Goal: Task Accomplishment & Management: Use online tool/utility

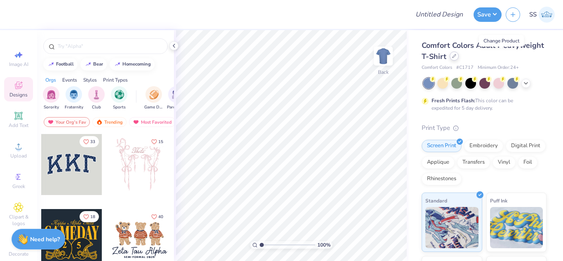
click at [456, 55] on icon at bounding box center [454, 56] width 4 height 4
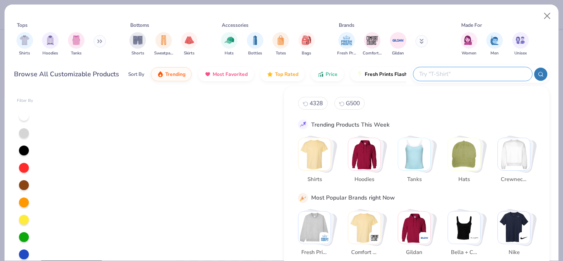
click at [498, 75] on input "text" at bounding box center [472, 73] width 108 height 9
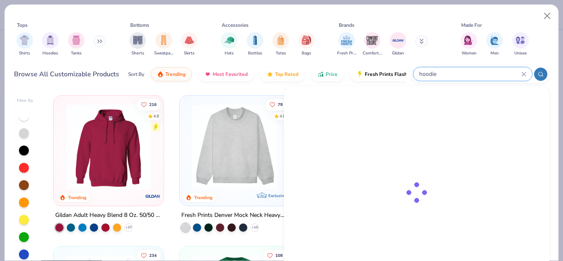
type input "hoodie"
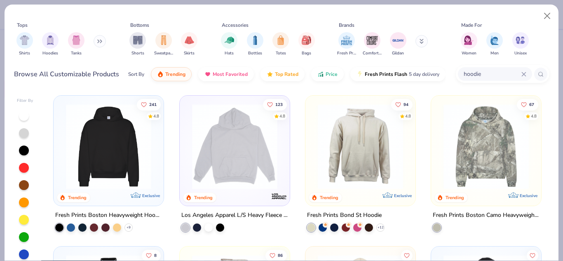
click at [142, 156] on img at bounding box center [109, 146] width 94 height 85
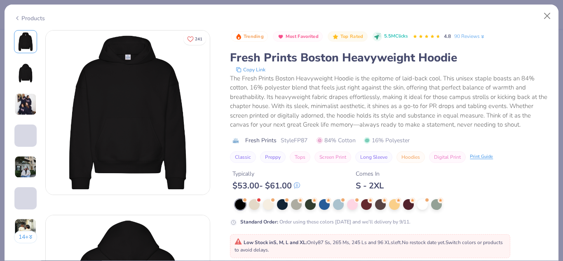
click at [279, 246] on div "Low Stock in S, M, L and XL : Only 87 Ss, 265 Ms, 245 Ls and 96 XLs left. No re…" at bounding box center [370, 246] width 271 height 15
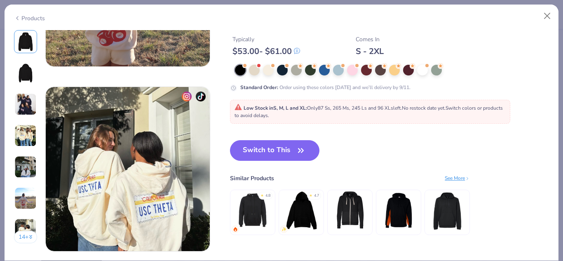
scroll to position [1063, 0]
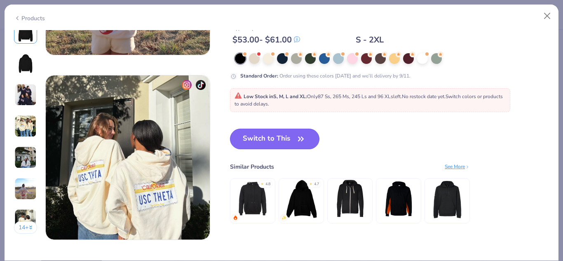
click at [260, 135] on button "Switch to This" at bounding box center [274, 139] width 89 height 21
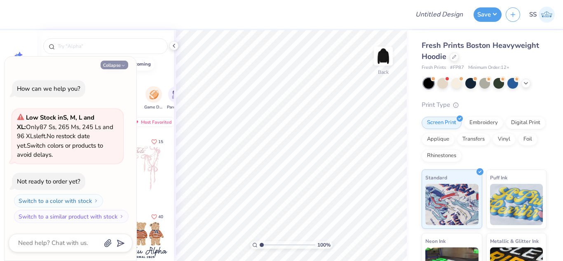
click at [120, 64] on button "Collapse" at bounding box center [115, 65] width 28 height 9
type textarea "x"
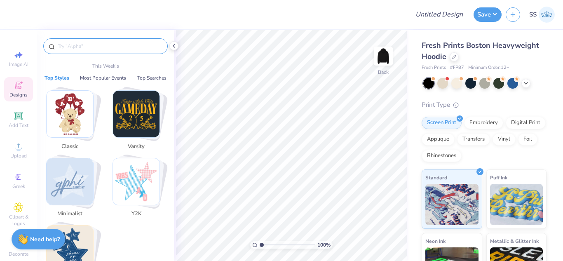
click at [110, 48] on input "text" at bounding box center [110, 46] width 106 height 8
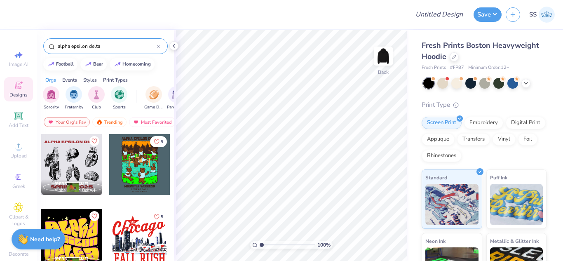
type input "alpha epsilon delta"
click at [172, 195] on div "[PERSON_NAME] Alpha Epsilon Delta, [GEOGRAPHIC_DATA][US_STATE] 9 Maarya Khan Al…" at bounding box center [105, 213] width 137 height 158
click at [167, 199] on div "9" at bounding box center [140, 171] width 62 height 75
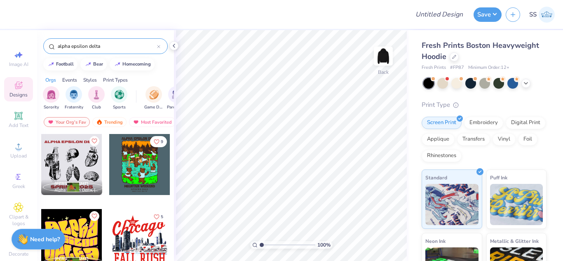
click at [155, 201] on div "9" at bounding box center [140, 171] width 62 height 75
click at [161, 66] on div "football bear homecoming" at bounding box center [105, 64] width 137 height 12
click at [160, 45] on icon at bounding box center [158, 46] width 3 height 3
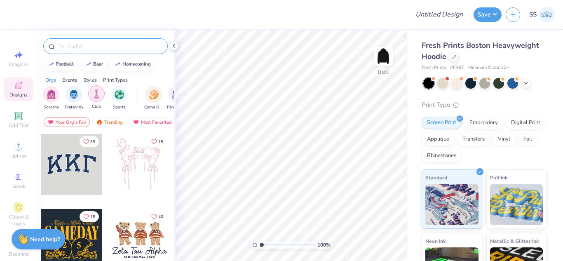
drag, startPoint x: 160, startPoint y: 96, endPoint x: 93, endPoint y: 93, distance: 67.7
click at [93, 93] on div "Sorority Fraternity Club Sports Game Day Parent's Weekend Rush & Bid PR & Gener…" at bounding box center [105, 99] width 137 height 31
drag, startPoint x: 169, startPoint y: 103, endPoint x: 100, endPoint y: 100, distance: 69.3
click at [99, 100] on div "Sorority Fraternity Club Sports Game Day Parent's Weekend Rush & Bid PR & Gener…" at bounding box center [105, 99] width 137 height 31
click at [163, 82] on div "Orgs Events Styles Print Types" at bounding box center [105, 78] width 137 height 12
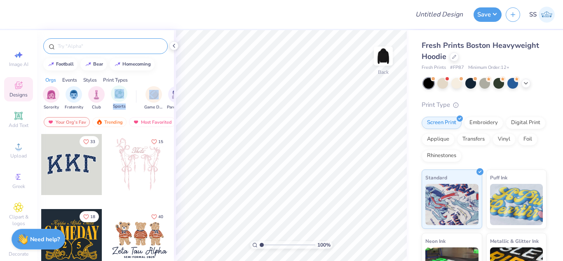
drag, startPoint x: 142, startPoint y: 92, endPoint x: 111, endPoint y: 86, distance: 31.4
click at [111, 86] on div "Sorority Fraternity Club Sports Game Day Parent's Weekend Rush & Bid PR & Gener…" at bounding box center [105, 99] width 137 height 31
click at [54, 91] on img "filter for Sorority" at bounding box center [51, 93] width 9 height 9
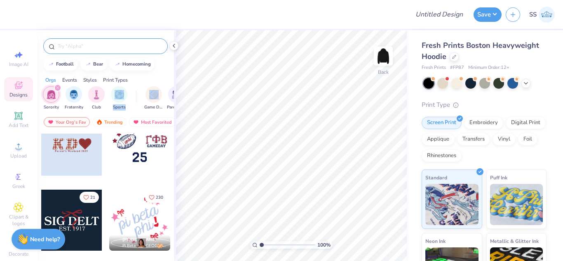
scroll to position [1755, 0]
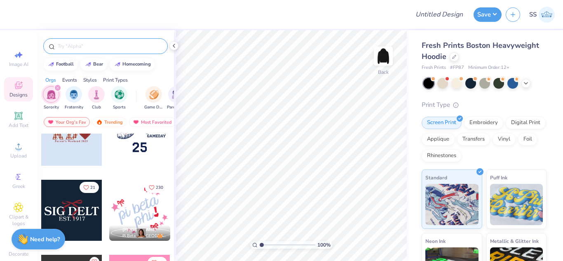
click at [81, 207] on div at bounding box center [71, 210] width 61 height 61
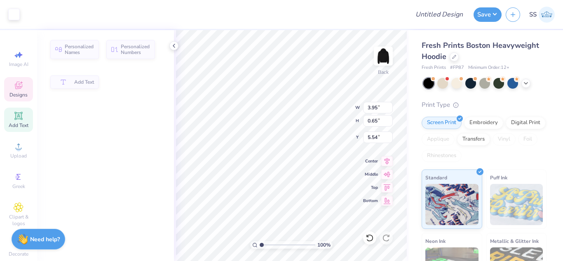
type input "3.55"
type input "0.58"
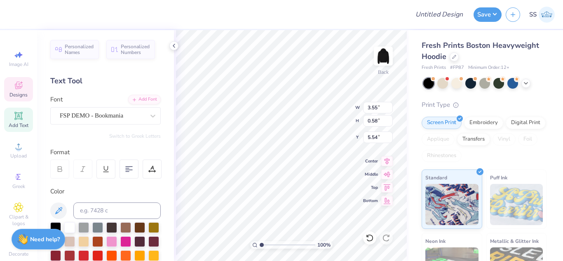
scroll to position [7, 2]
type textarea "EST. 1926"
type textarea "S"
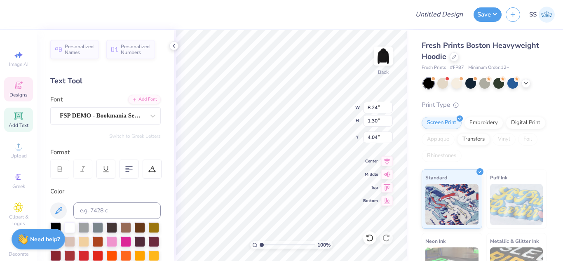
type textarea "ALPHA EPSILON DELTA"
type input "12.59"
type input "0.78"
type input "4.50"
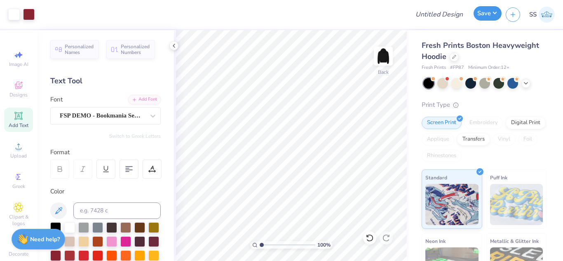
click at [498, 10] on button "Save" at bounding box center [488, 13] width 28 height 14
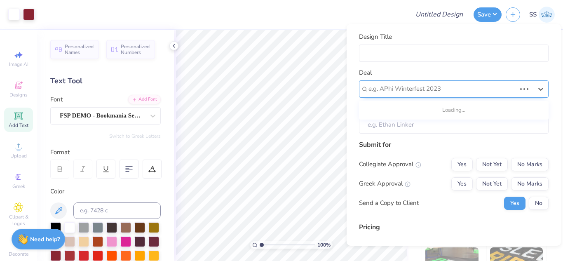
click at [469, 89] on div at bounding box center [442, 88] width 148 height 11
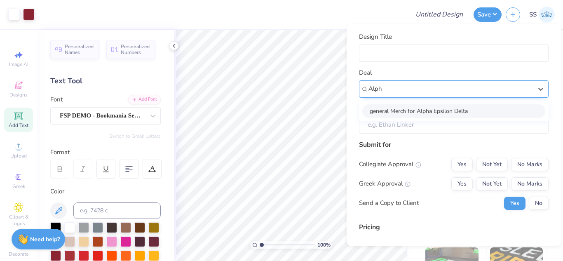
type input "Alph"
type input "[PERSON_NAME]"
type input "– –"
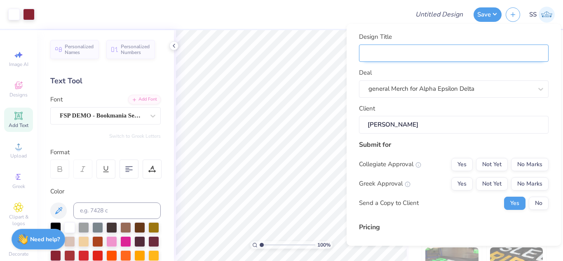
click at [449, 54] on input "Design Title" at bounding box center [454, 54] width 190 height 18
type input "A"
type input "AE"
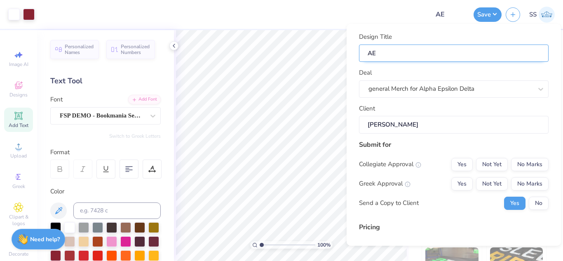
type input "AED"
type input "AED m"
type input "AED me"
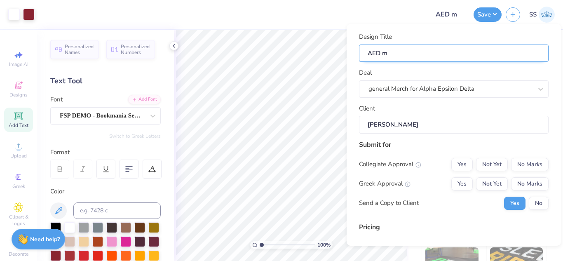
type input "AED me"
type input "AED mer"
type input "AED merc"
type input "AED merch"
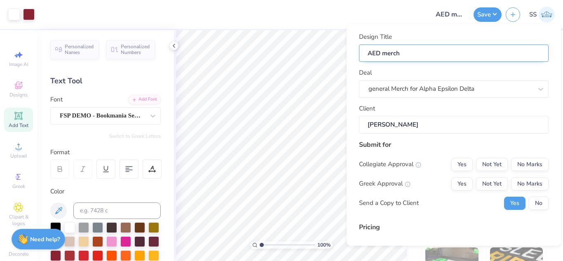
type input "AED merch"
type input "$67.14"
type input "AED merch"
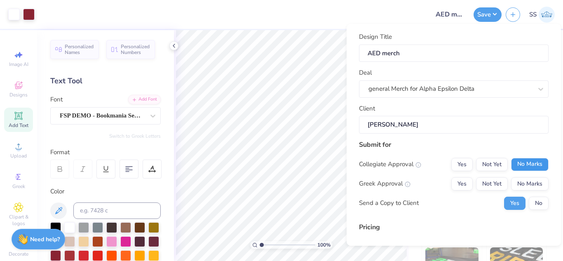
click at [526, 160] on button "No Marks" at bounding box center [530, 164] width 38 height 13
click at [459, 183] on button "Yes" at bounding box center [461, 183] width 21 height 13
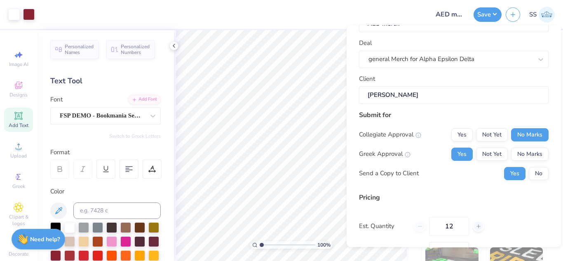
scroll to position [35, 0]
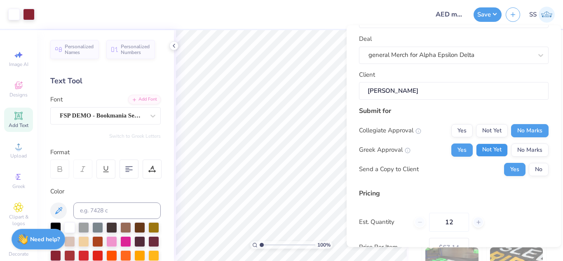
click at [495, 152] on button "Not Yet" at bounding box center [492, 149] width 32 height 13
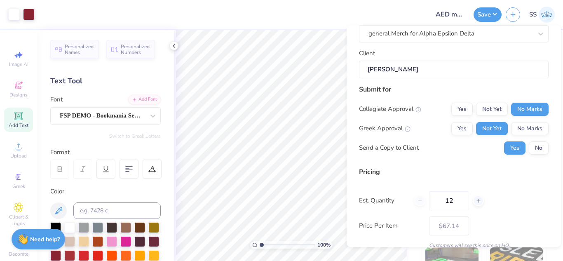
scroll to position [110, 0]
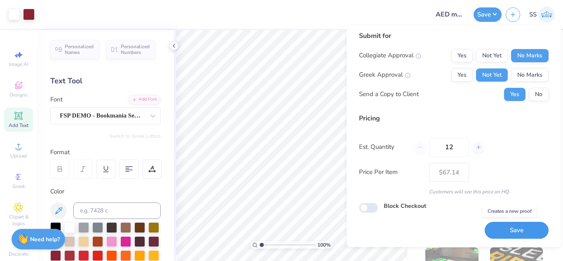
click at [528, 224] on button "Save" at bounding box center [517, 230] width 64 height 17
type input "$67.14"
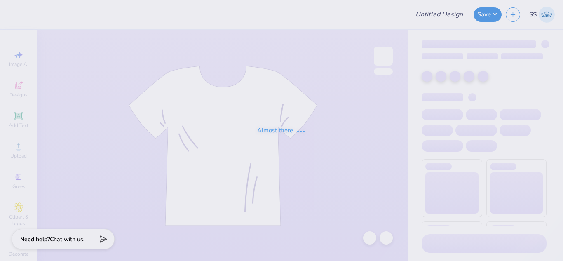
type input "AED merch"
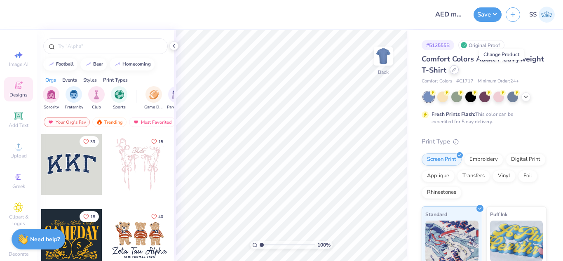
click at [456, 71] on icon at bounding box center [454, 70] width 4 height 4
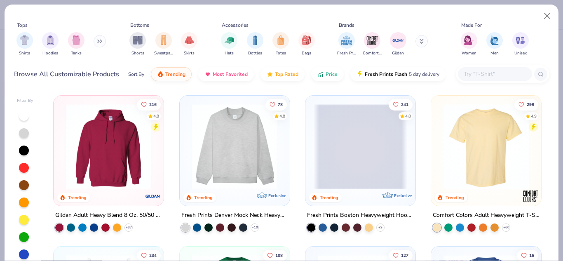
click at [480, 76] on input "text" at bounding box center [494, 73] width 63 height 9
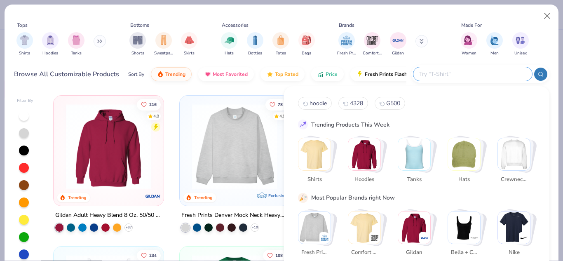
click at [480, 73] on input "text" at bounding box center [472, 73] width 108 height 9
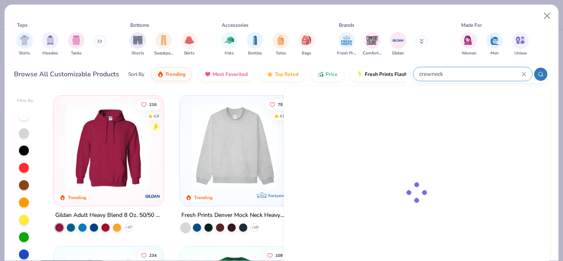
type input "crewneck"
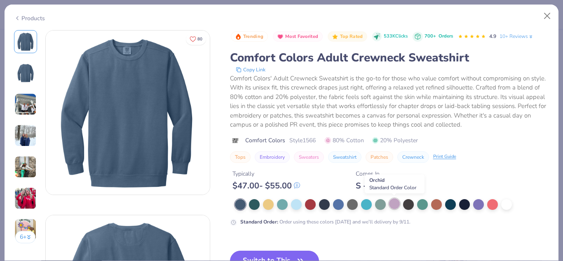
click at [393, 204] on div at bounding box center [394, 203] width 11 height 11
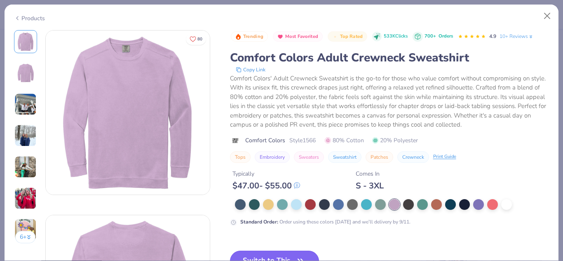
click at [259, 252] on button "Switch to This" at bounding box center [274, 261] width 89 height 21
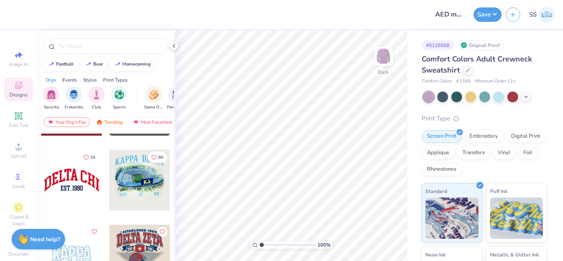
scroll to position [1041, 0]
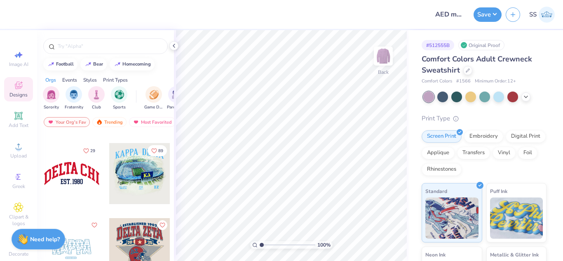
click at [48, 169] on div at bounding box center [71, 173] width 61 height 61
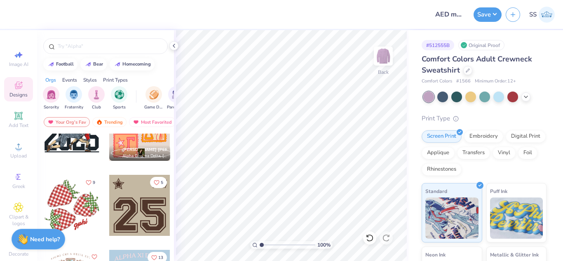
scroll to position [1430, 0]
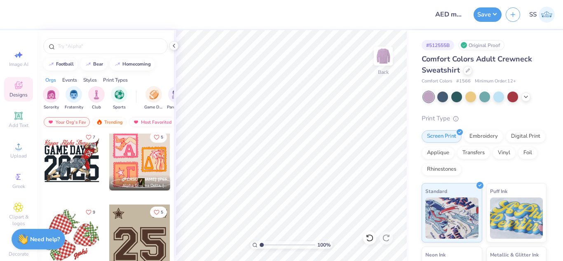
click at [115, 237] on div at bounding box center [139, 234] width 61 height 61
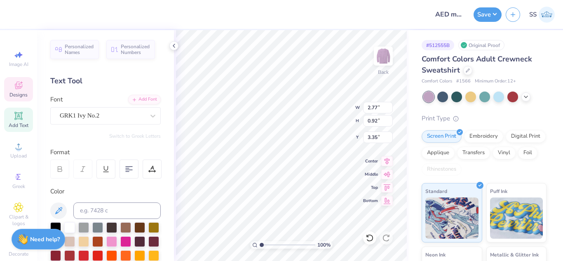
scroll to position [7, 1]
paste textarea "P"
type textarea "APD"
type input "2.65"
type input "0.53"
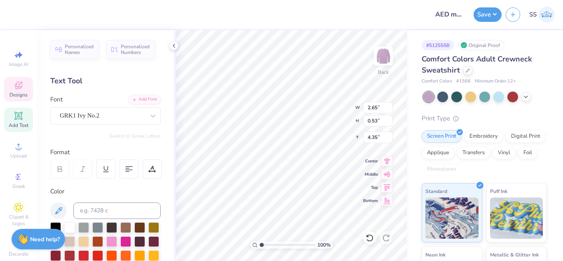
type input "4.35"
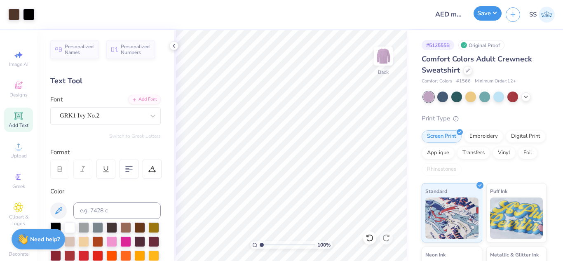
click at [495, 11] on button "Save" at bounding box center [488, 13] width 28 height 14
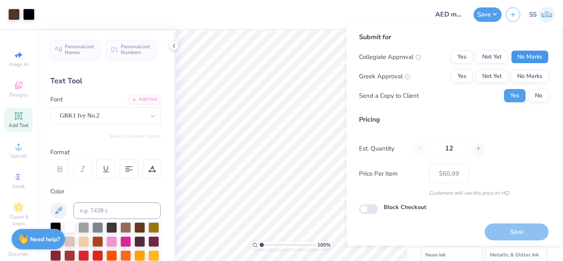
click at [525, 56] on button "No Marks" at bounding box center [530, 56] width 38 height 13
click at [477, 75] on button "Not Yet" at bounding box center [492, 76] width 32 height 13
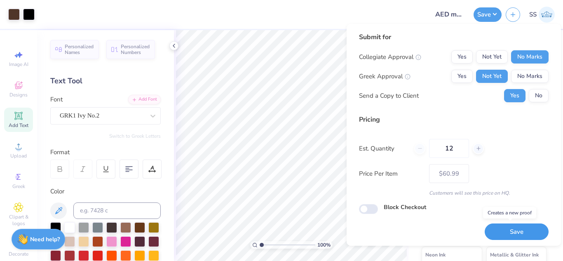
click at [494, 225] on button "Save" at bounding box center [517, 231] width 64 height 17
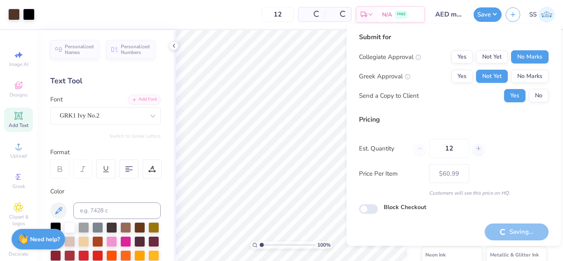
type input "– –"
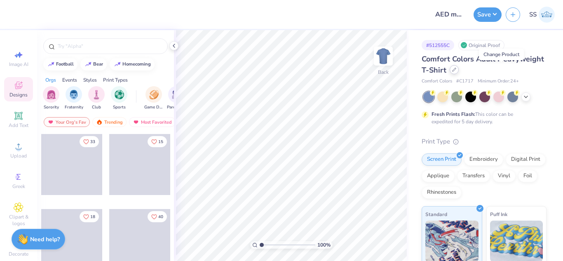
click at [459, 72] on div at bounding box center [454, 69] width 9 height 9
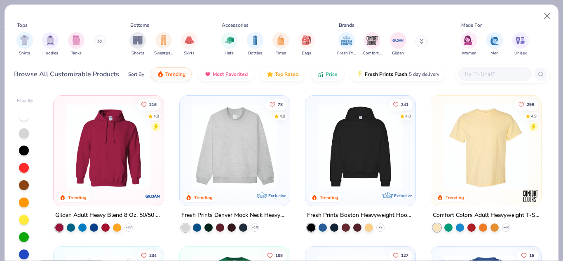
click at [488, 74] on input "text" at bounding box center [494, 73] width 63 height 9
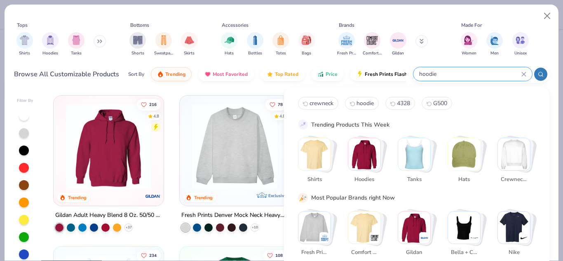
type input "hoodie"
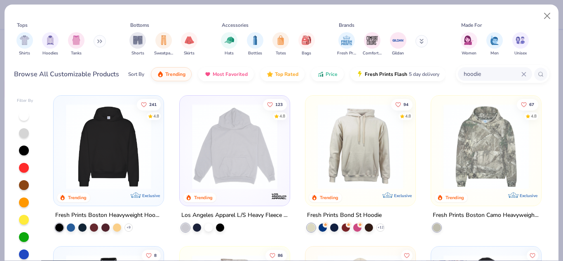
click at [141, 152] on img at bounding box center [109, 146] width 94 height 85
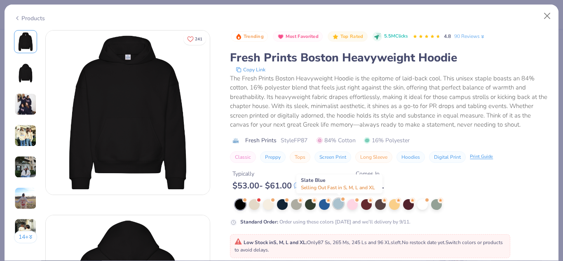
click at [336, 203] on div at bounding box center [338, 203] width 11 height 11
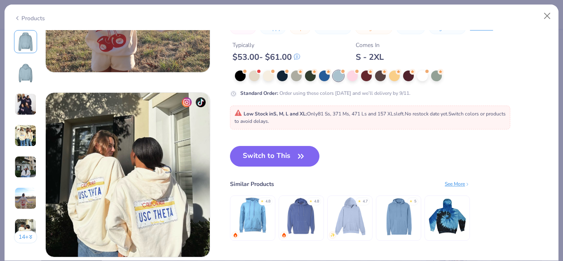
scroll to position [1040, 0]
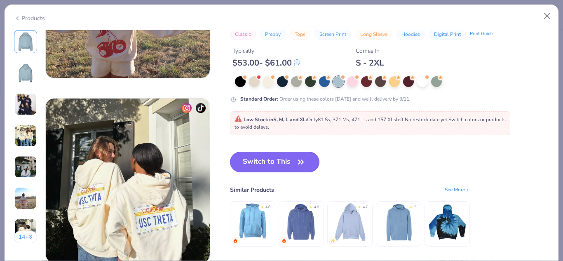
click at [314, 160] on button "Switch to This" at bounding box center [274, 162] width 89 height 21
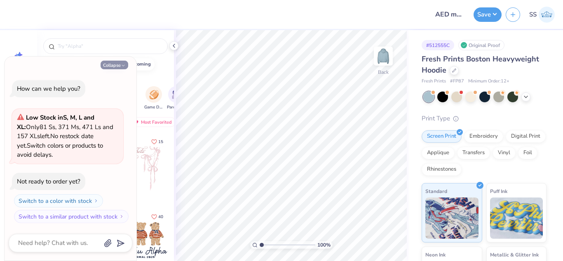
click at [114, 67] on button "Collapse" at bounding box center [115, 65] width 28 height 9
type textarea "x"
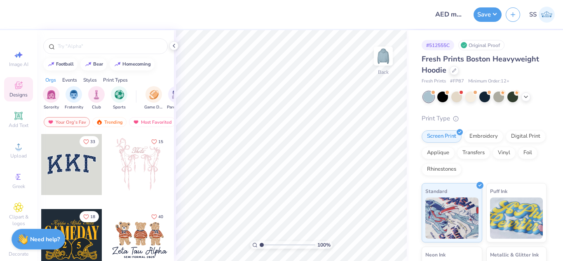
click at [65, 151] on div at bounding box center [71, 164] width 61 height 61
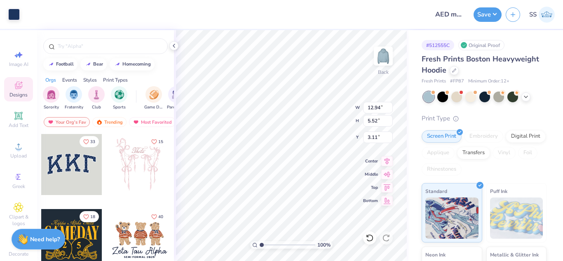
type input "12.94"
type input "5.52"
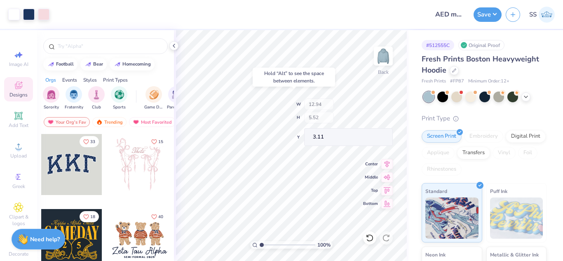
type input "3.00"
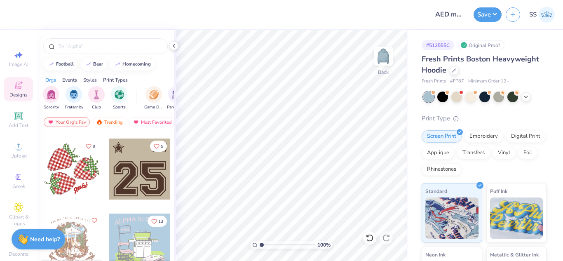
scroll to position [1569, 0]
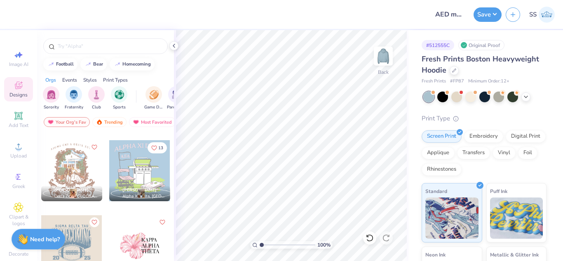
click at [152, 235] on div at bounding box center [139, 245] width 61 height 61
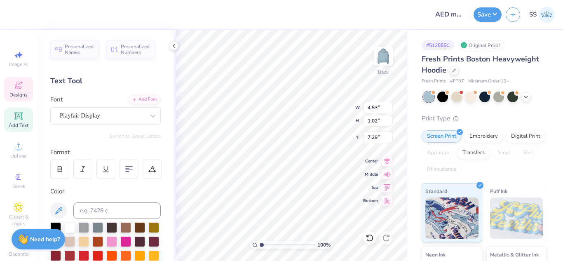
scroll to position [7, 1]
click at [315, 108] on div "100 % Back W 4.53 4.53 " H 1.02 1.02 " Y 7.29 7.29 " Center Middle Top Bottom" at bounding box center [291, 145] width 235 height 231
type input "3.99"
type input "0.97"
type input "4.40"
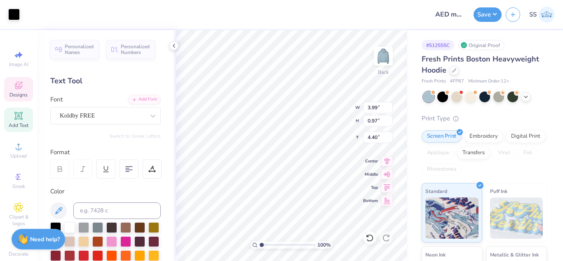
scroll to position [7, 1]
type textarea "a"
type textarea "ALPHA"
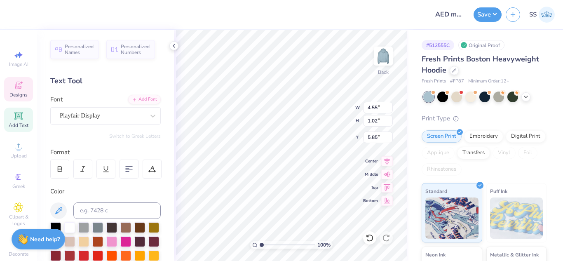
type input "4.55"
type input "1.02"
type input "5.85"
type textarea "EPSILON"
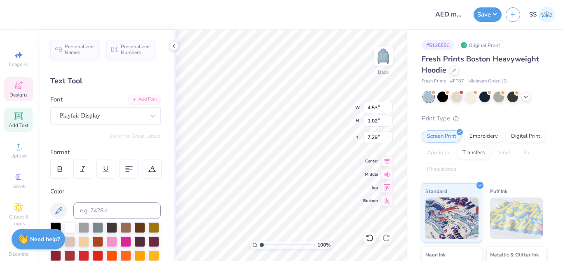
scroll to position [7, 1]
type textarea "DELTA"
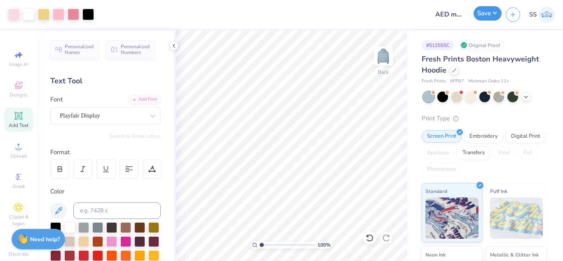
click at [485, 19] on button "Save" at bounding box center [488, 13] width 28 height 14
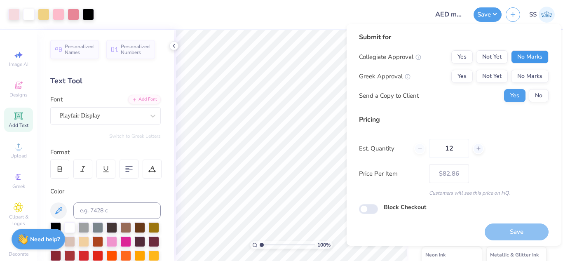
click at [517, 54] on button "No Marks" at bounding box center [530, 56] width 38 height 13
click at [498, 72] on button "Not Yet" at bounding box center [492, 76] width 32 height 13
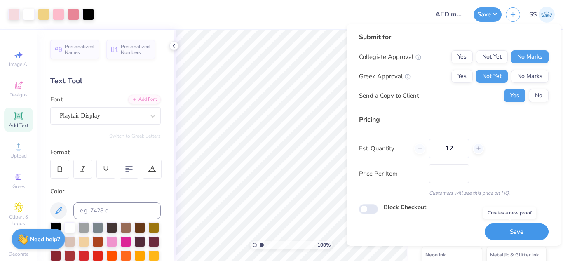
click at [510, 225] on button "Save" at bounding box center [517, 231] width 64 height 17
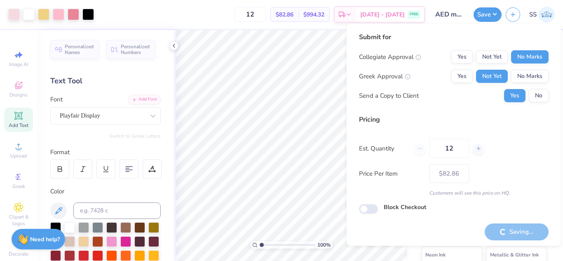
type input "– –"
